Goal: Task Accomplishment & Management: Complete application form

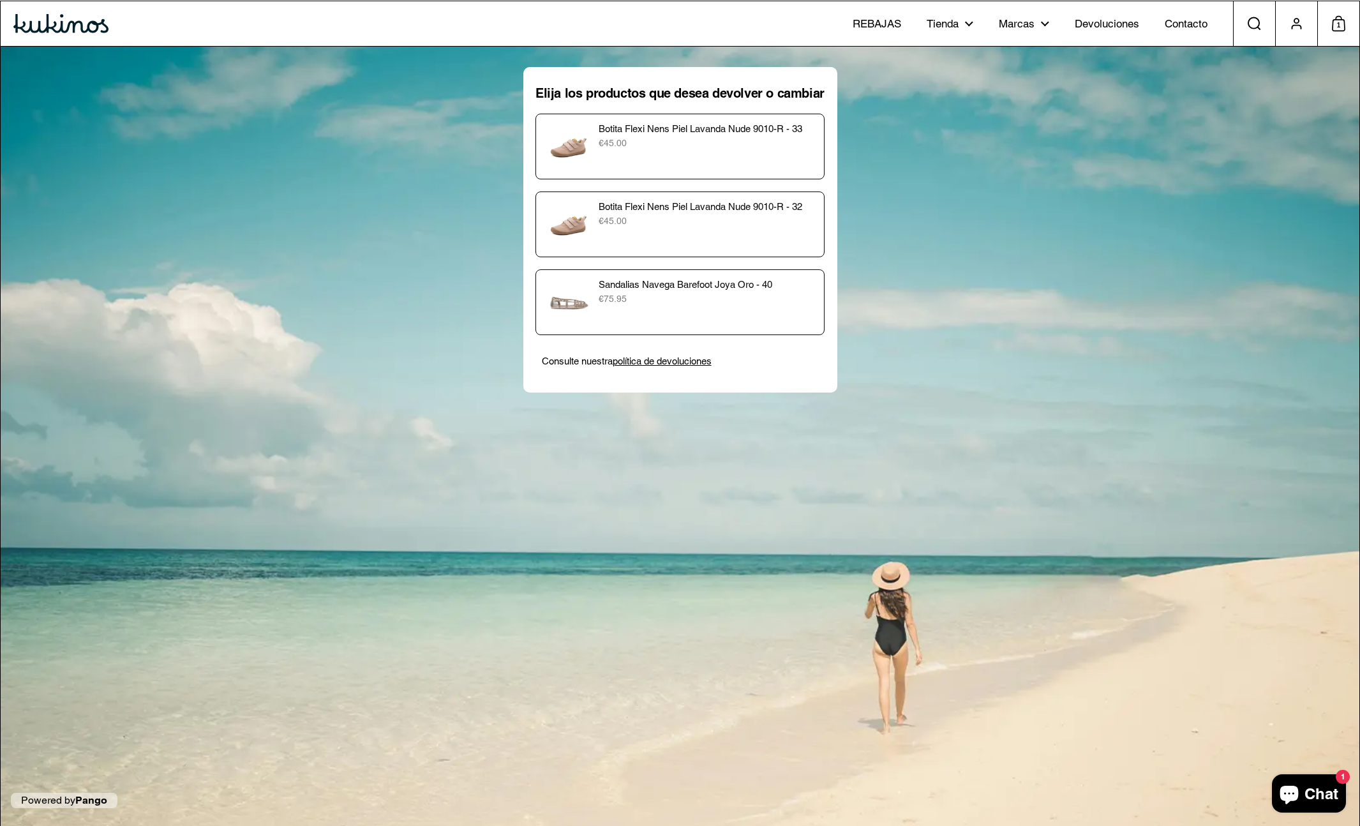
click at [768, 144] on p "€45.00" at bounding box center [707, 143] width 217 height 13
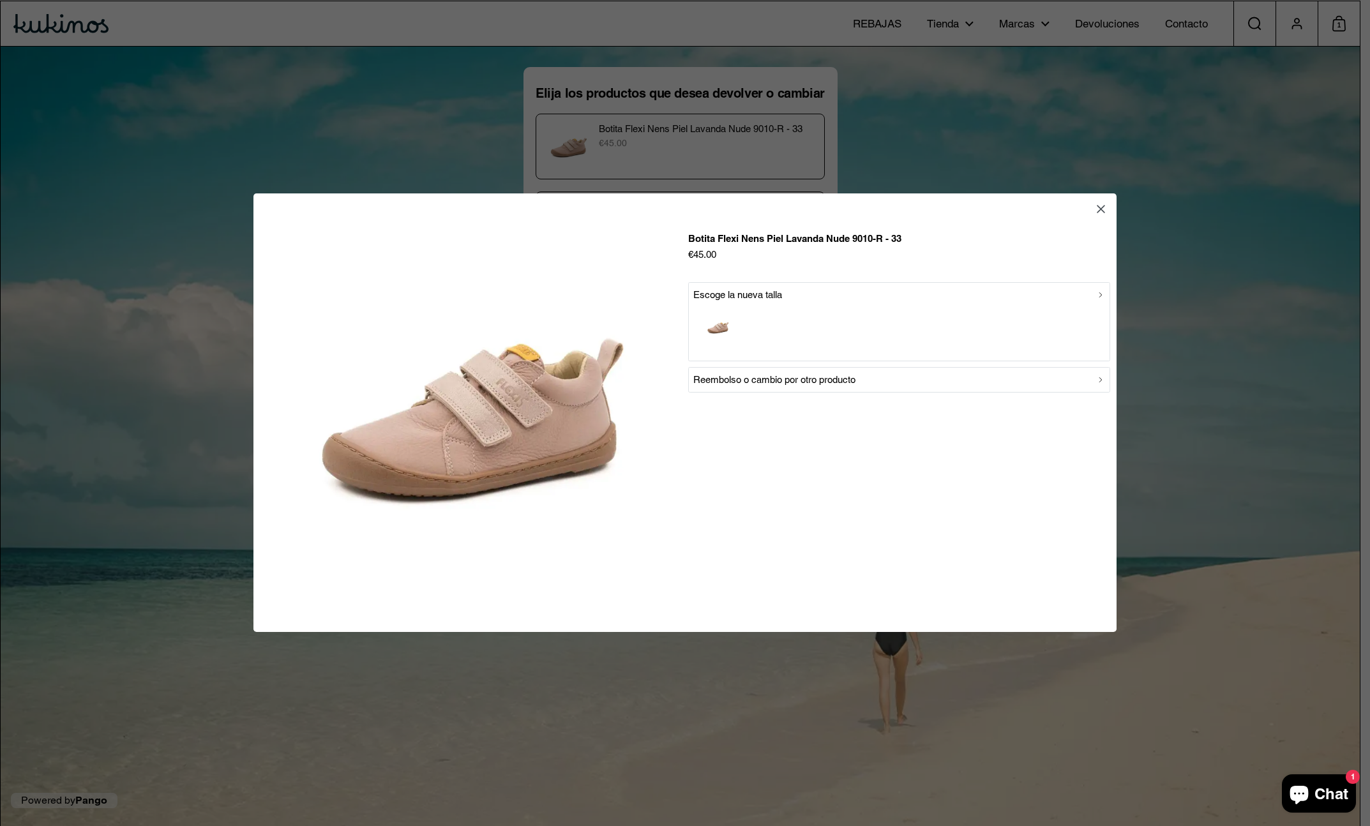
click at [820, 383] on p "Reembolso o cambio por otro producto" at bounding box center [774, 380] width 162 height 15
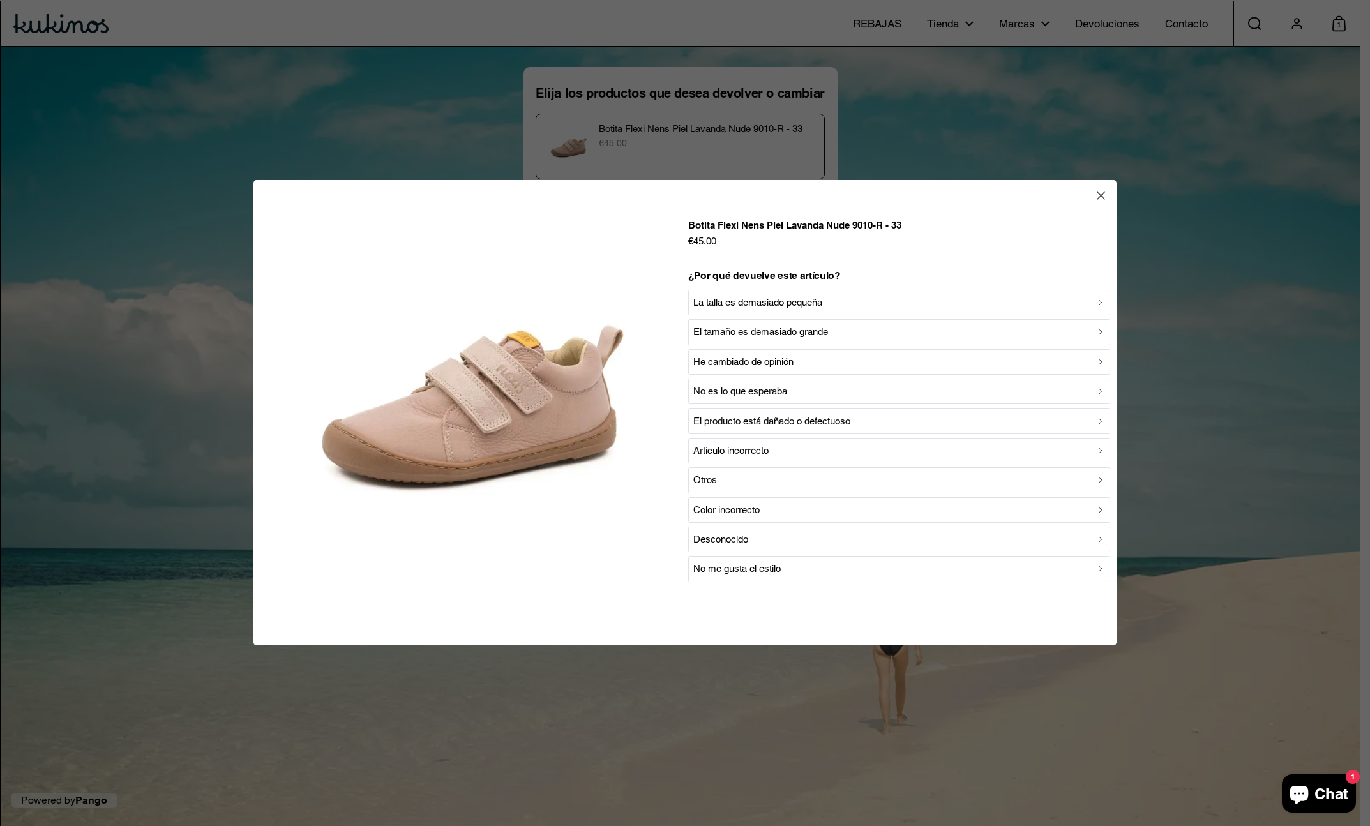
click at [858, 302] on div "La talla es demasiado pequeña" at bounding box center [899, 302] width 412 height 15
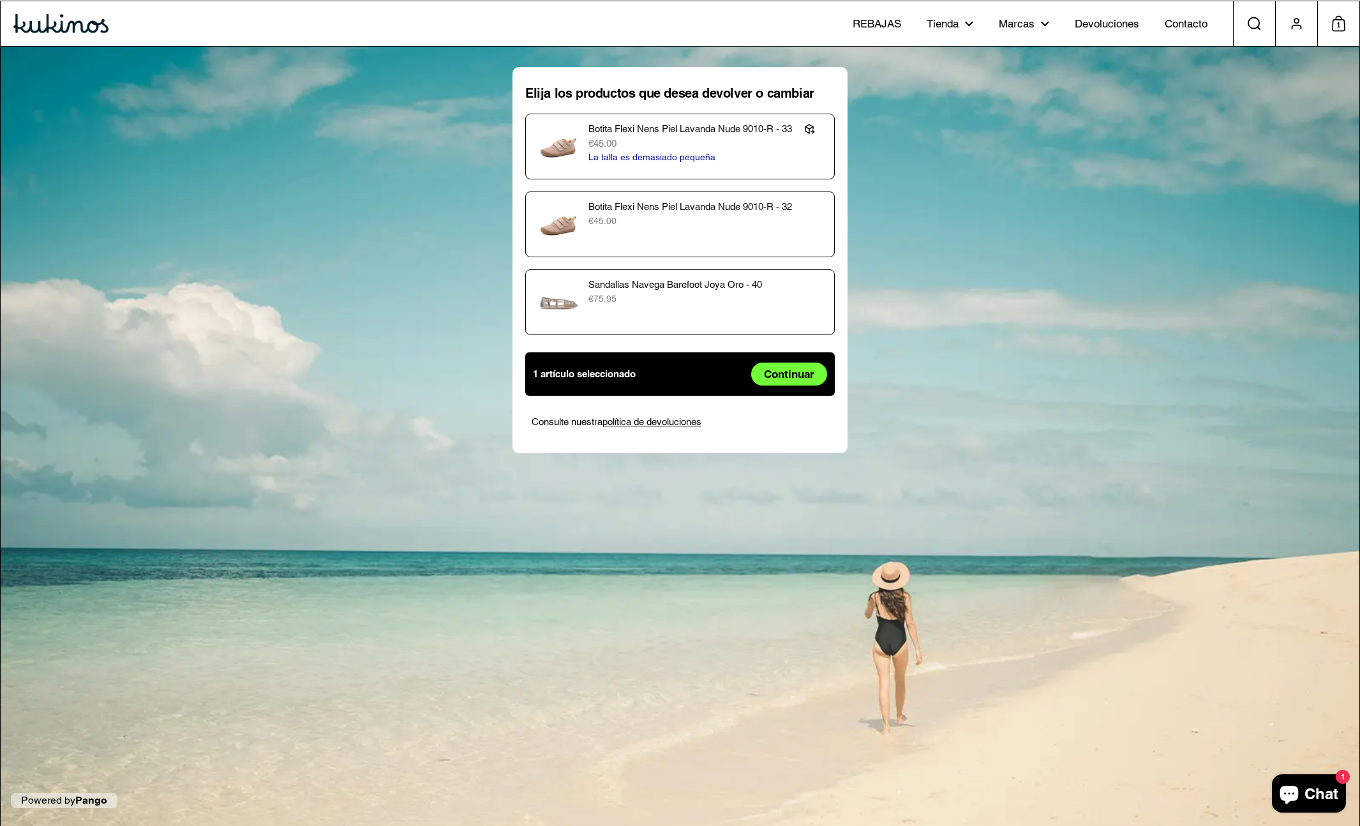
click at [760, 213] on p "Botita Flexi Nens Piel Lavanda Nude 9010-R - 32" at bounding box center [708, 207] width 238 height 15
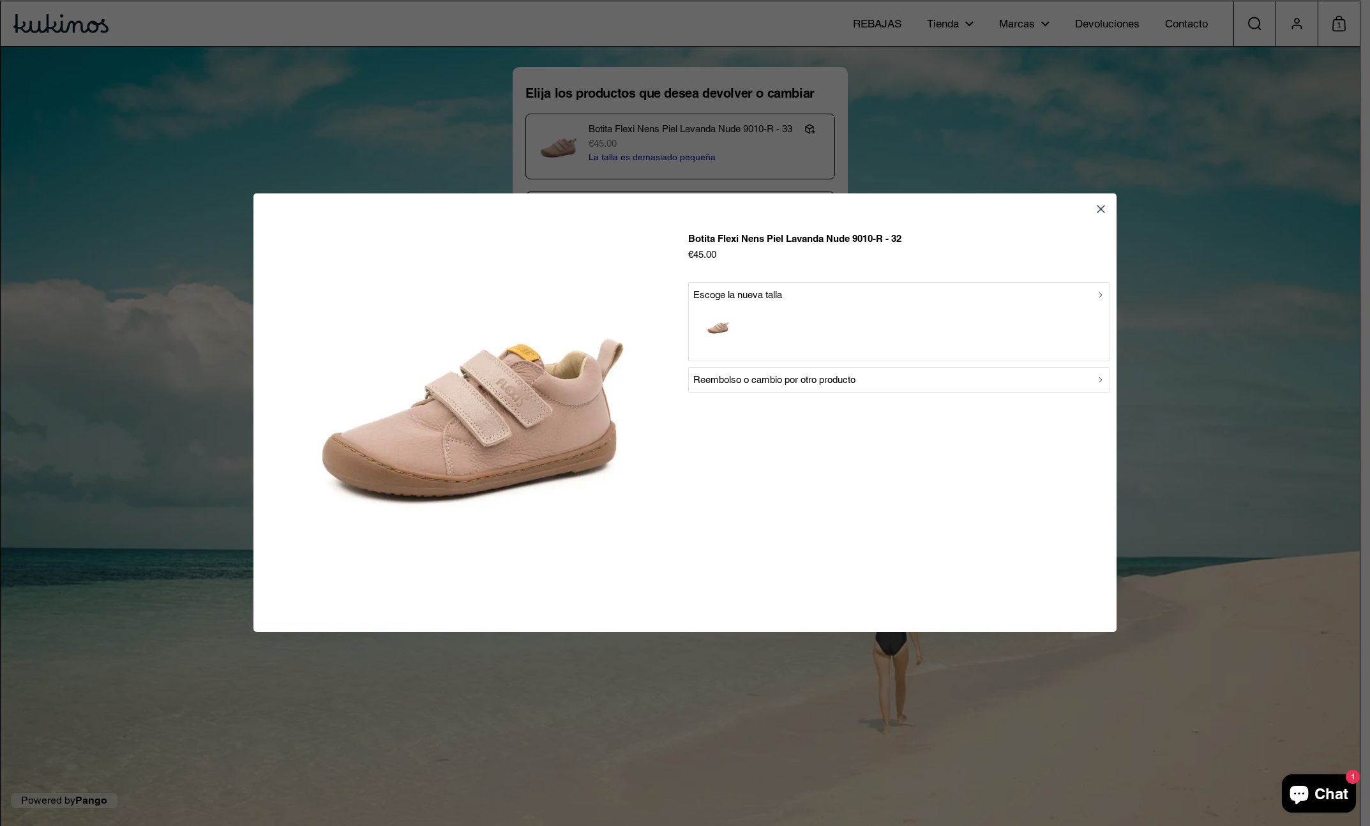
click at [851, 375] on p "Reembolso o cambio por otro producto" at bounding box center [774, 380] width 162 height 15
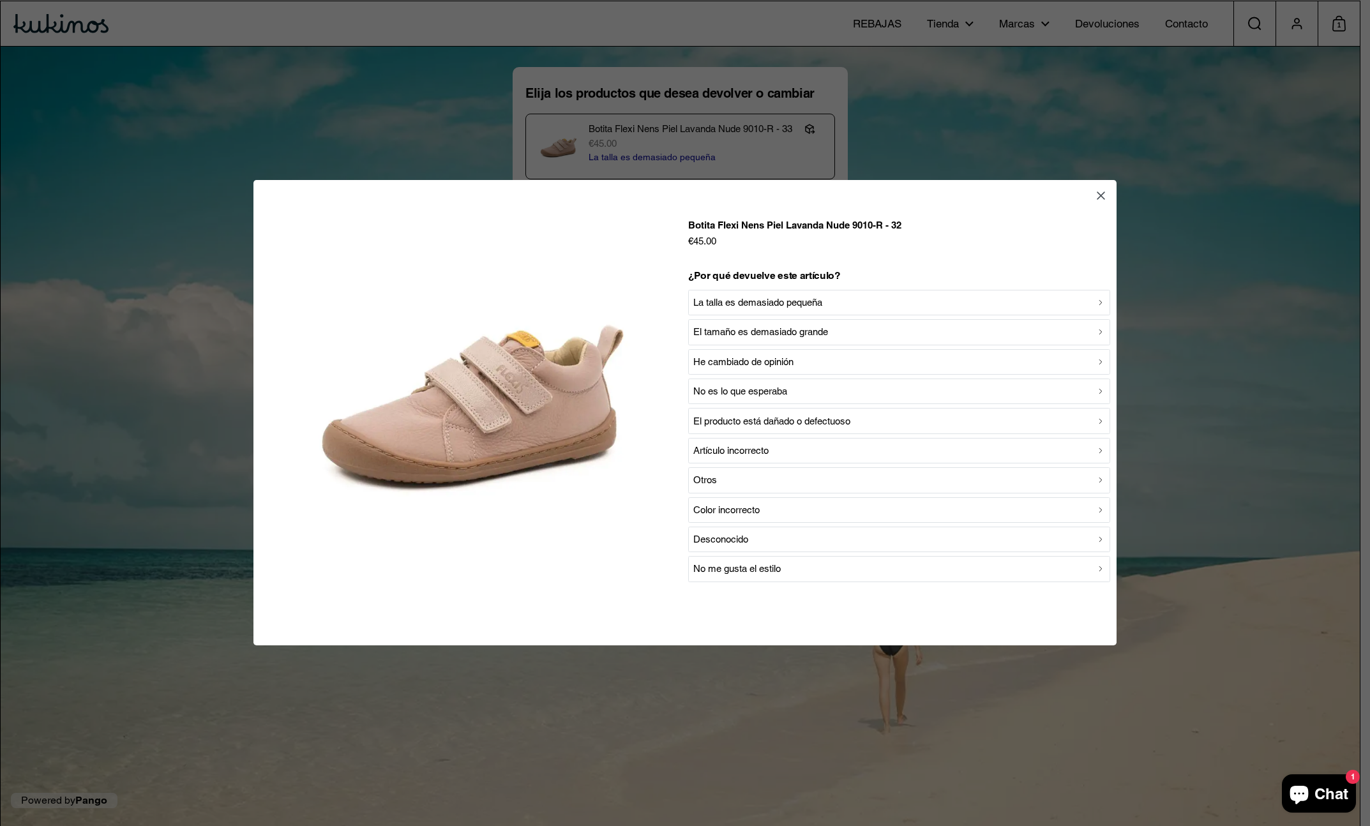
click at [822, 297] on p "La talla es demasiado pequeña" at bounding box center [757, 302] width 129 height 15
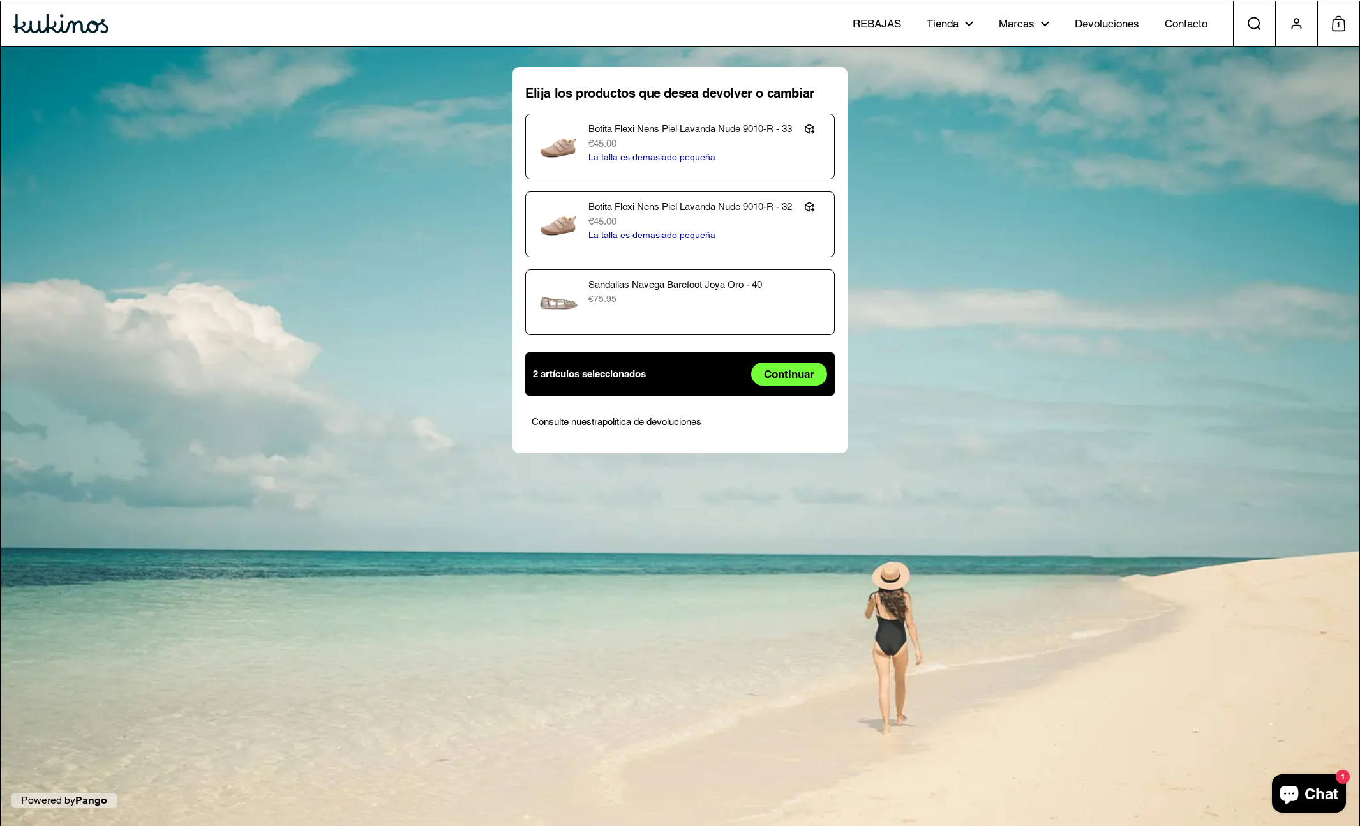
click at [801, 375] on span "Continuar" at bounding box center [789, 374] width 50 height 22
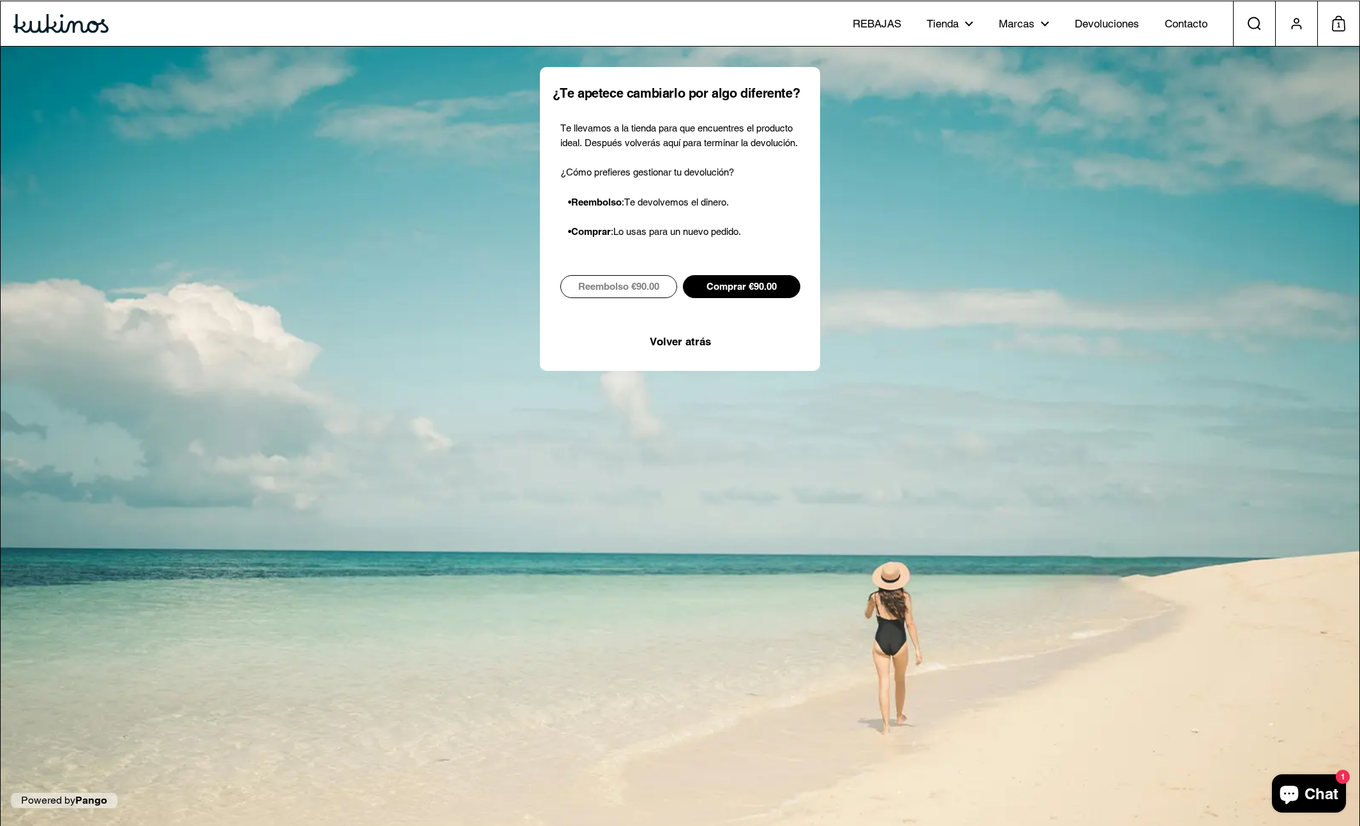
click at [639, 297] on span "Reembolso €90.00" at bounding box center [618, 287] width 81 height 22
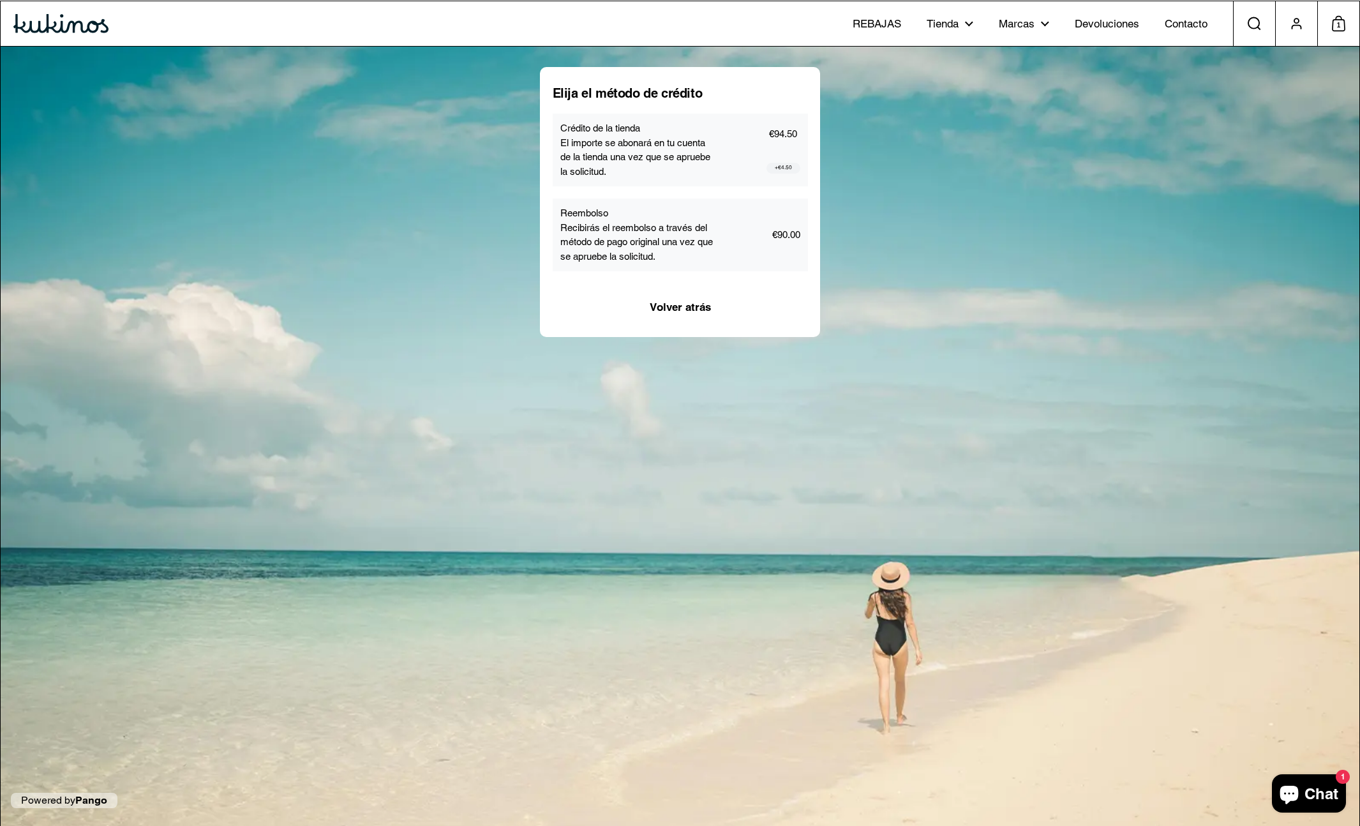
click at [703, 176] on p "El importe se abonará en tu cuenta de la tienda una vez que se apruebe la solic…" at bounding box center [638, 157] width 157 height 43
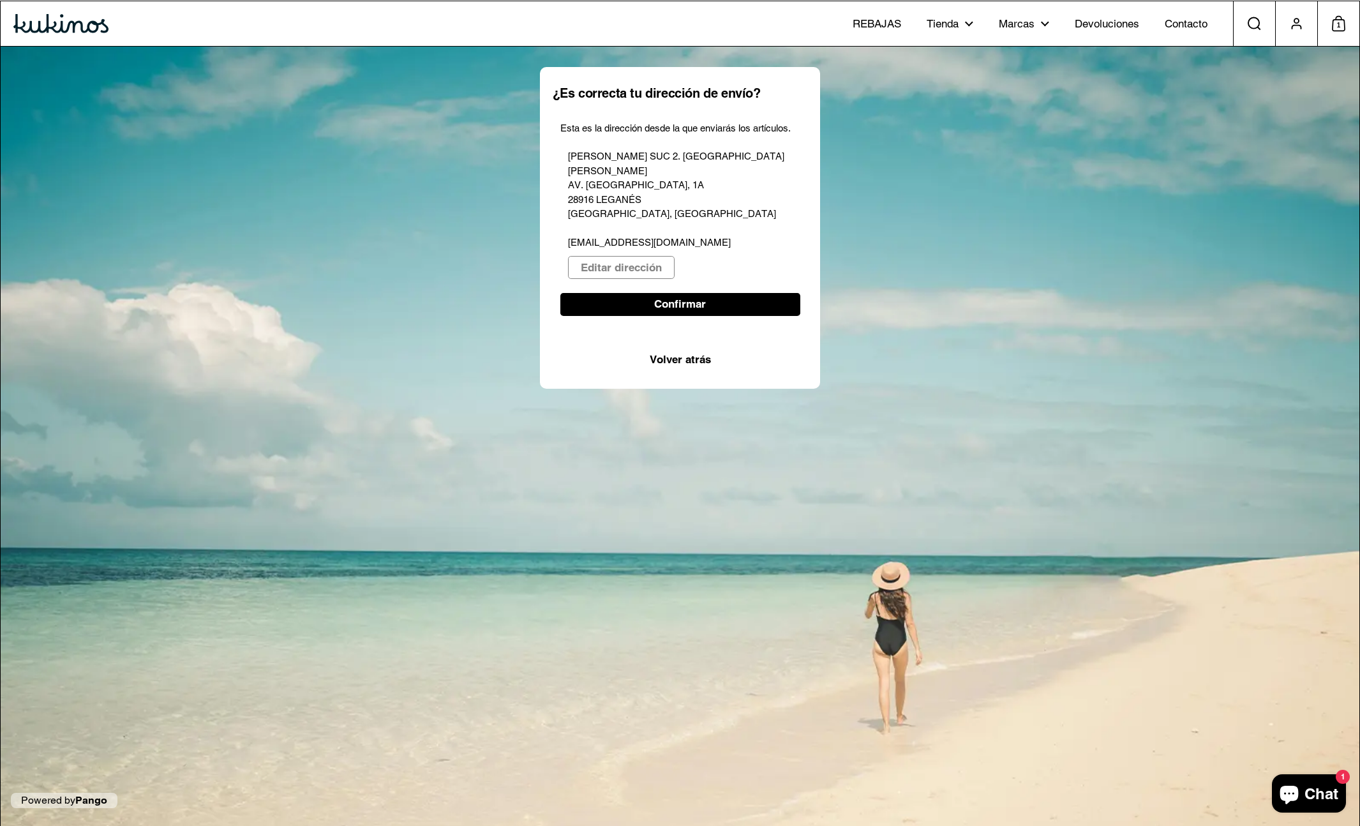
click at [703, 176] on p "[PERSON_NAME] SUC 2. EL [PERSON_NAME] AV. [PERSON_NAME][STREET_ADDRESS] [EMAIL_…" at bounding box center [680, 199] width 225 height 101
click at [614, 171] on p "[PERSON_NAME] SUC 2. EL [PERSON_NAME] AV. [PERSON_NAME][STREET_ADDRESS] [EMAIL_…" at bounding box center [680, 199] width 225 height 101
click at [654, 230] on p "[PERSON_NAME] SUC 2. EL [PERSON_NAME] AV. [PERSON_NAME][STREET_ADDRESS] [EMAIL_…" at bounding box center [680, 199] width 225 height 101
click at [872, 28] on span "REBAJAS" at bounding box center [877, 24] width 49 height 14
